Goal: Task Accomplishment & Management: Manage account settings

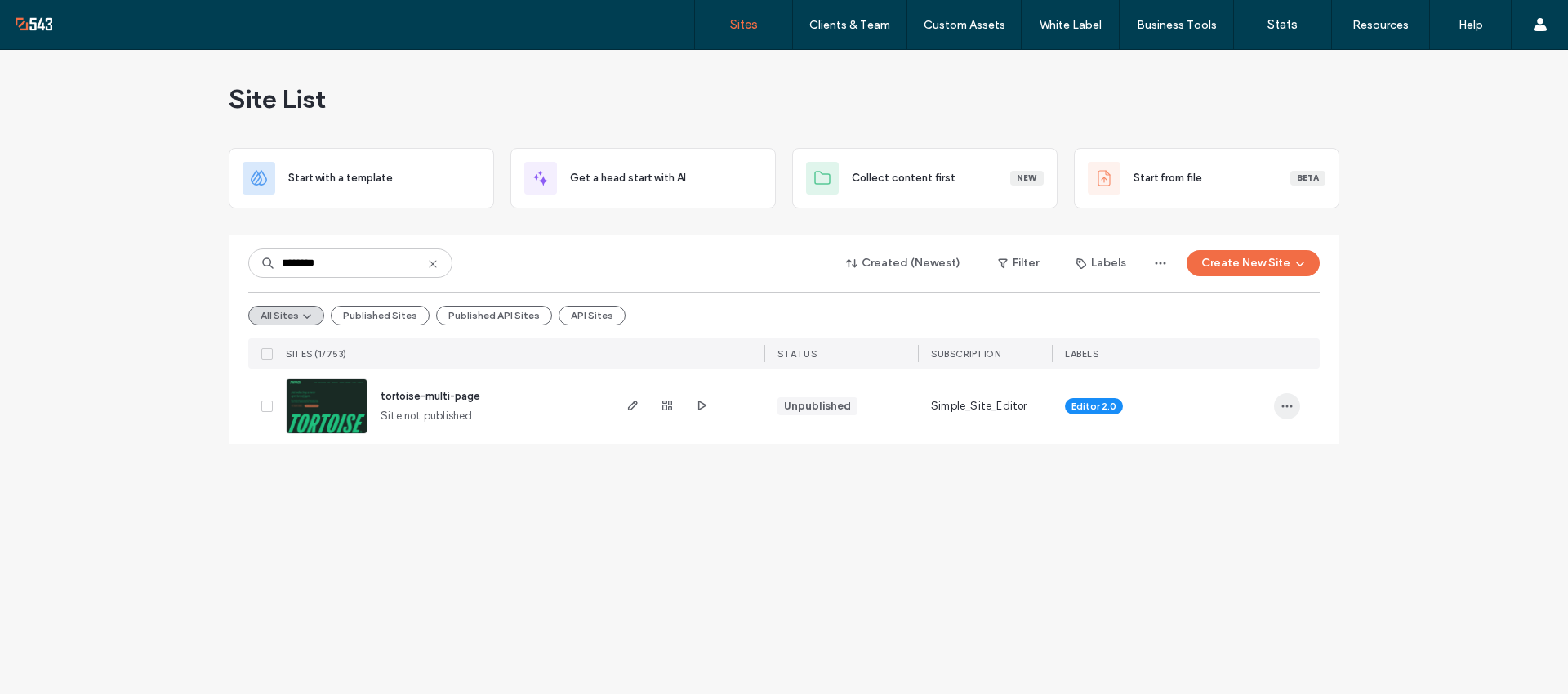
click at [1294, 406] on span "button" at bounding box center [1286, 405] width 26 height 26
click at [1238, 478] on span "Duplicate Site" at bounding box center [1222, 479] width 73 height 16
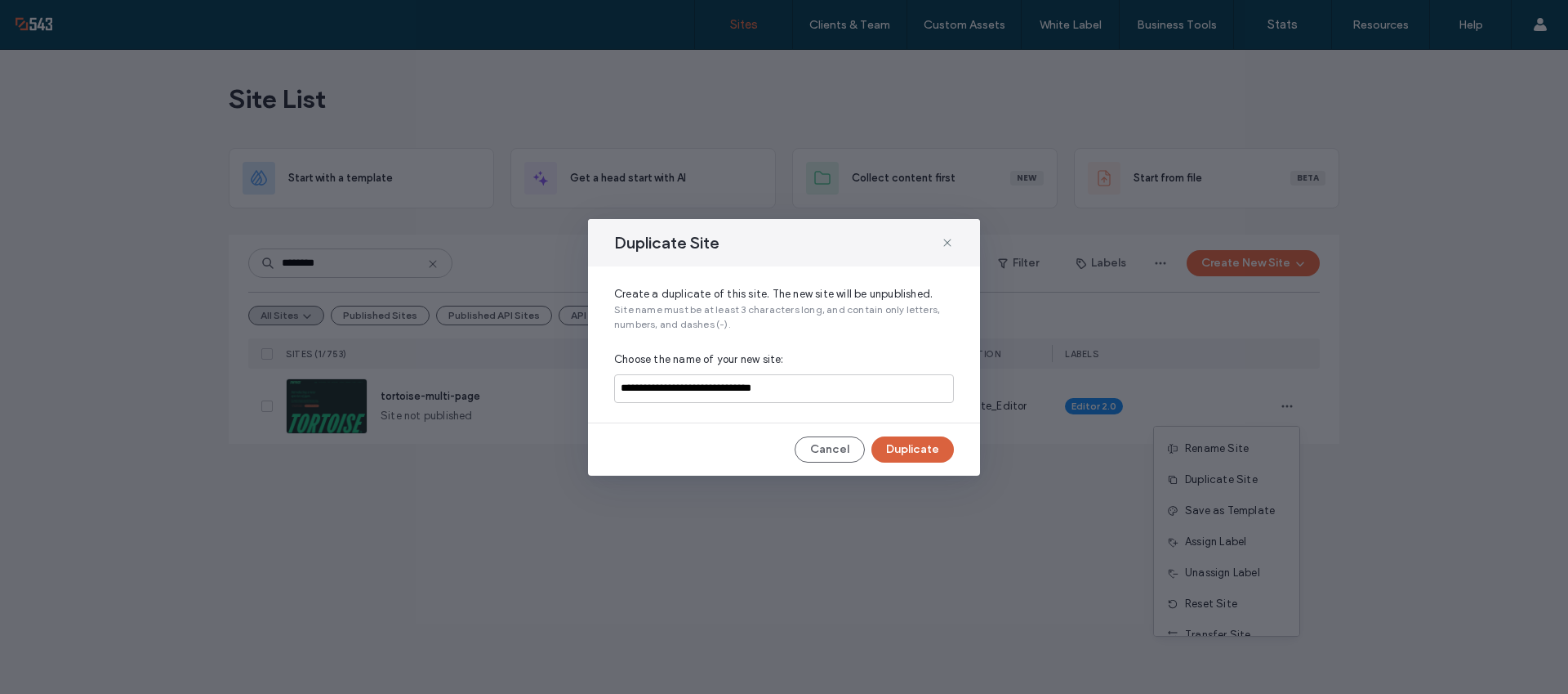
click at [923, 450] on button "Duplicate" at bounding box center [913, 449] width 83 height 26
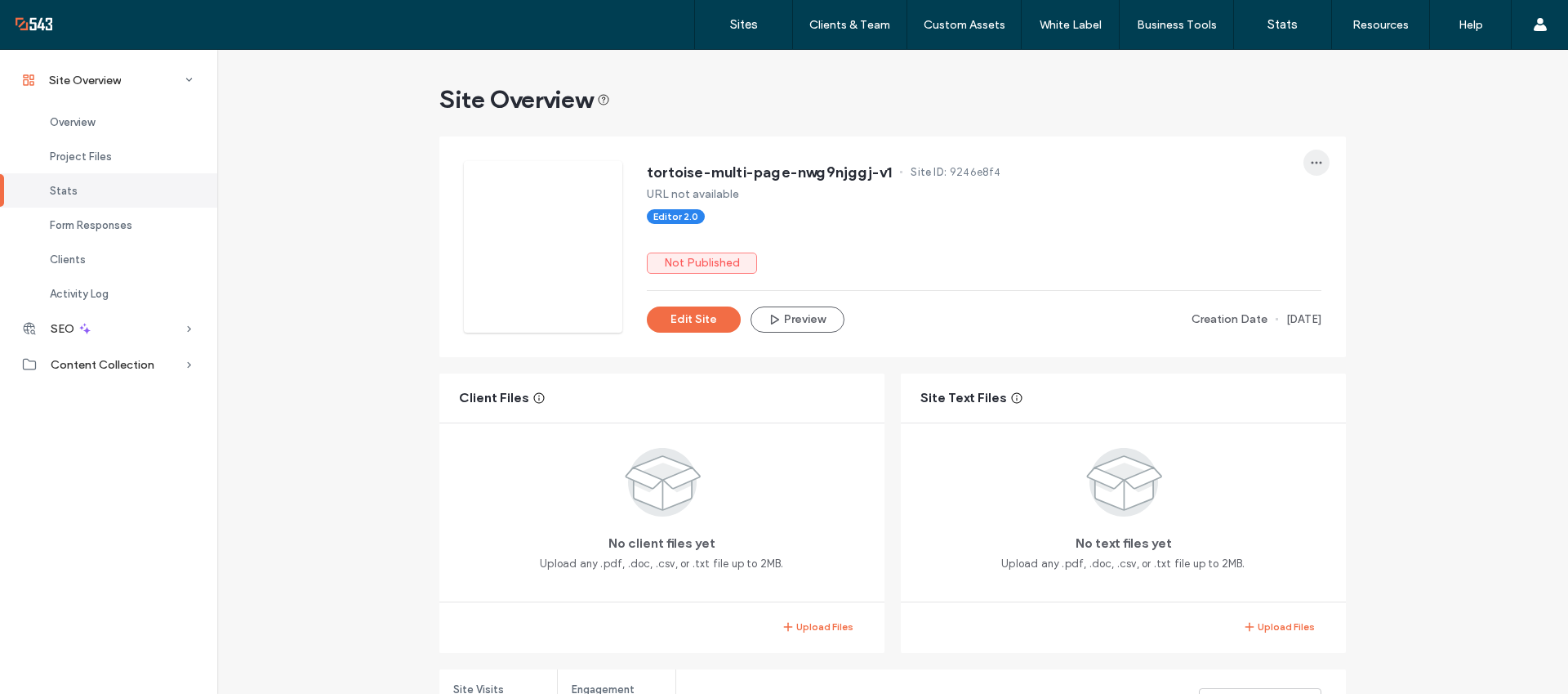
click at [1314, 167] on icon "button" at bounding box center [1316, 163] width 13 height 13
click at [1299, 329] on div "Transfer Site" at bounding box center [1250, 329] width 145 height 31
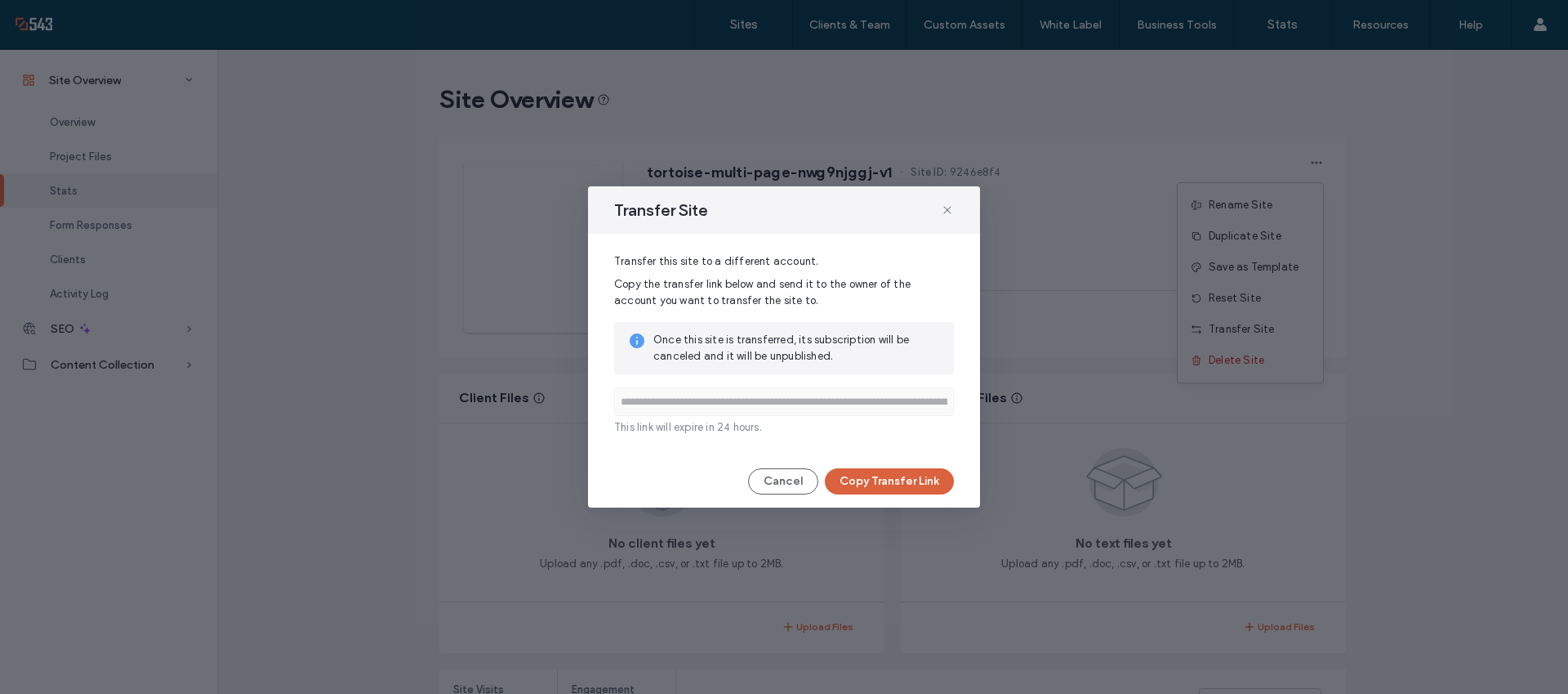
click at [916, 481] on button "Copy Transfer Link" at bounding box center [889, 480] width 129 height 26
click at [944, 207] on use at bounding box center [947, 210] width 8 height 8
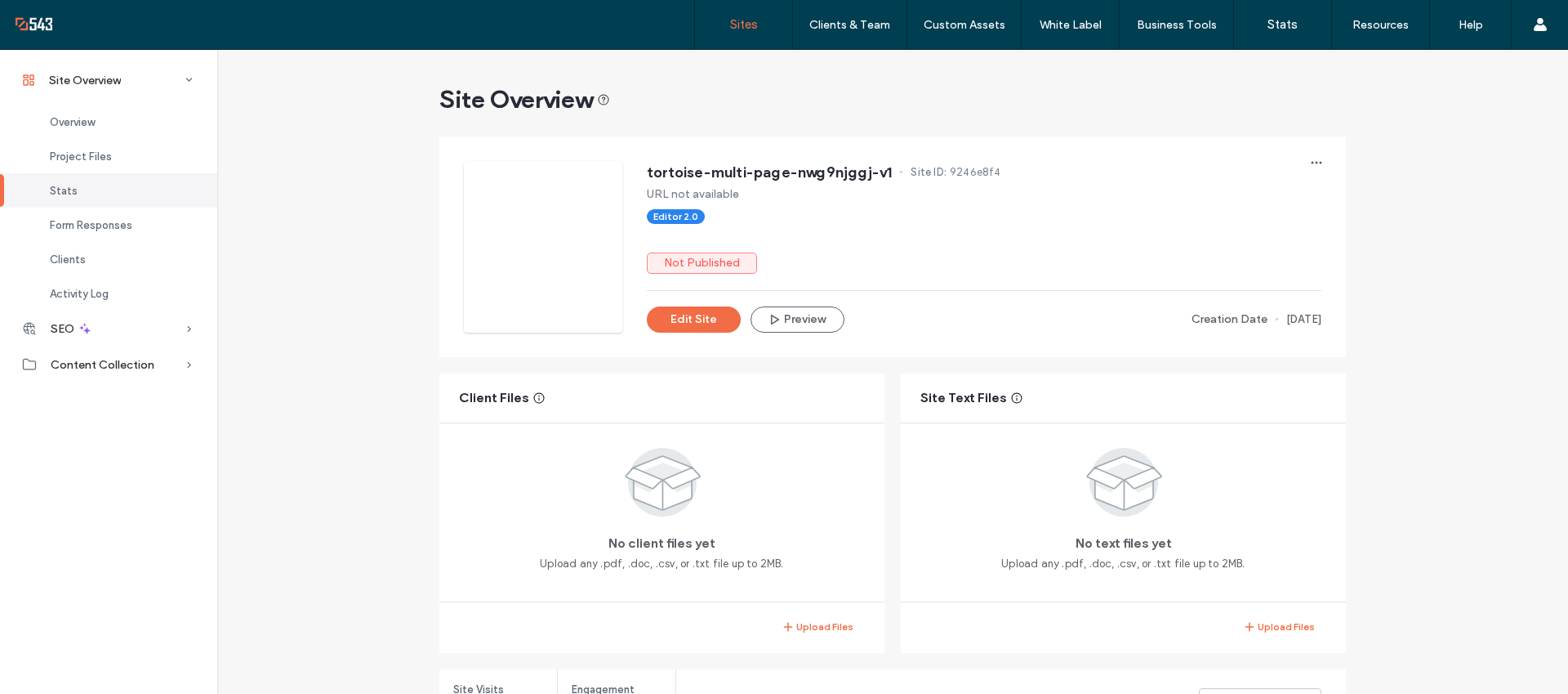
click at [746, 24] on label "Sites" at bounding box center [744, 24] width 28 height 14
